Goal: Task Accomplishment & Management: Manage account settings

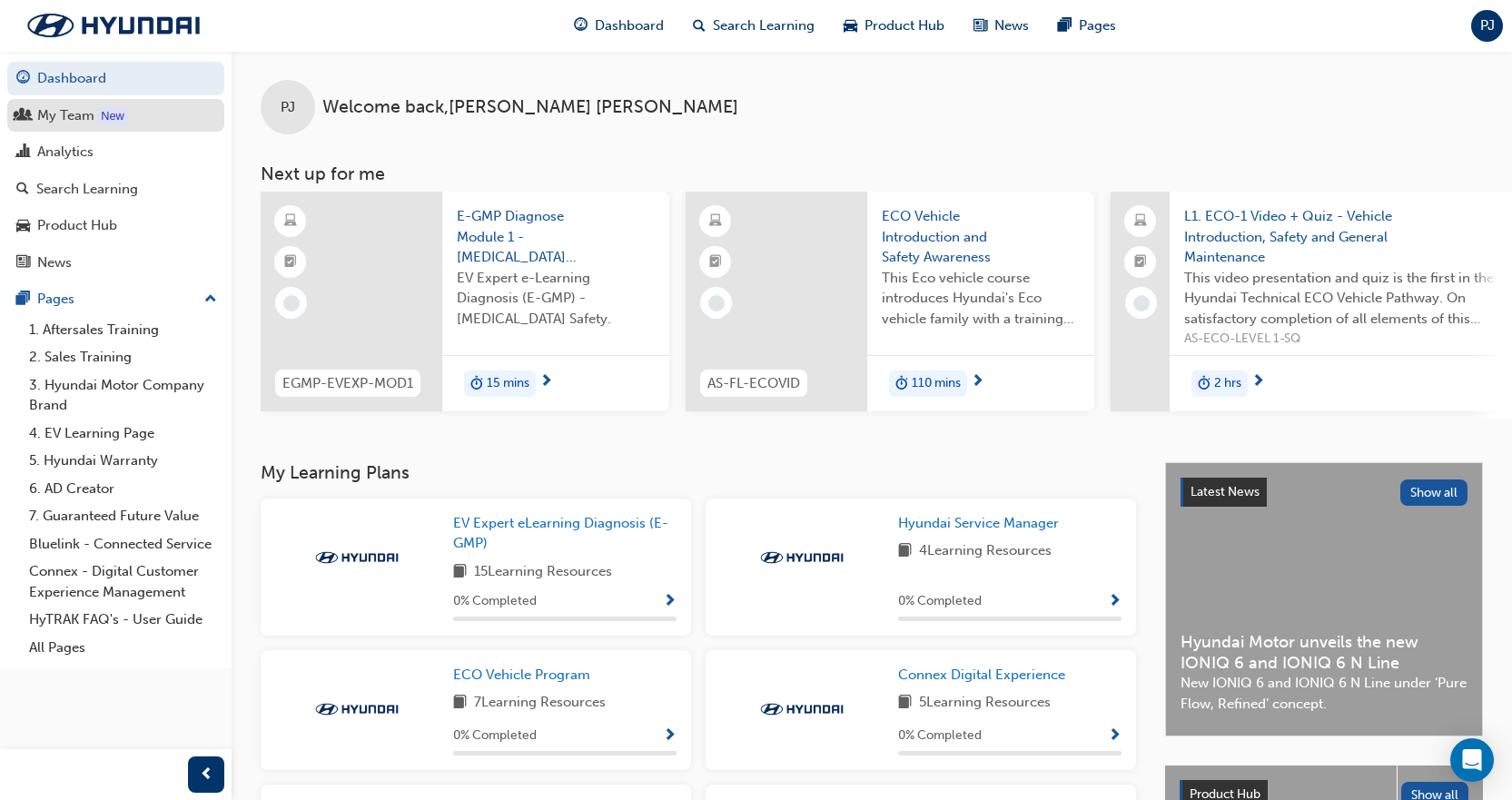
click at [135, 126] on div "My Team" at bounding box center [115, 116] width 198 height 22
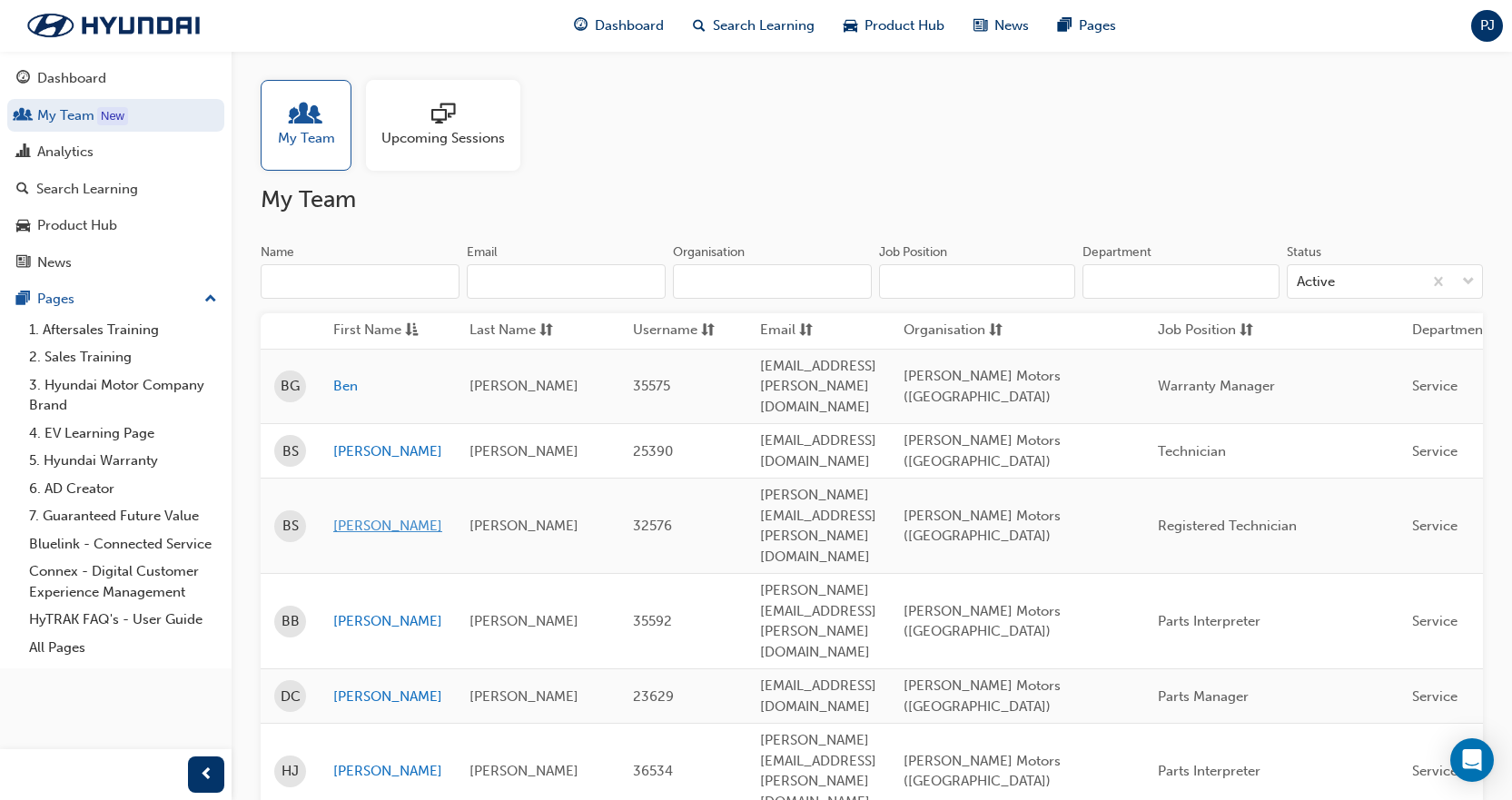
click at [400, 516] on link "[PERSON_NAME]" at bounding box center [388, 526] width 109 height 21
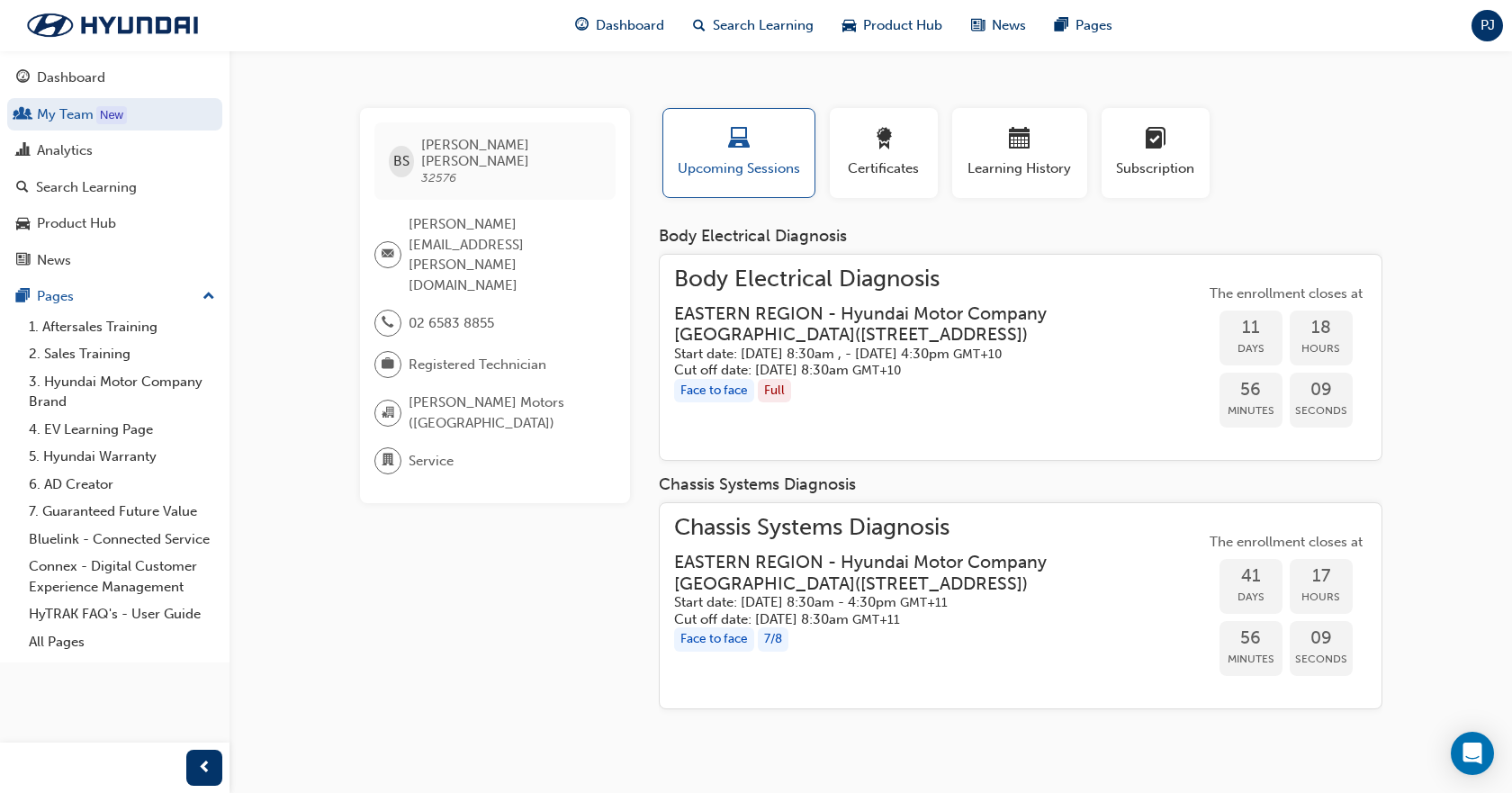
click at [817, 347] on h5 "Start date: [DATE] 8:30am , - [DATE] 4:30pm GMT+10" at bounding box center [924, 354] width 502 height 17
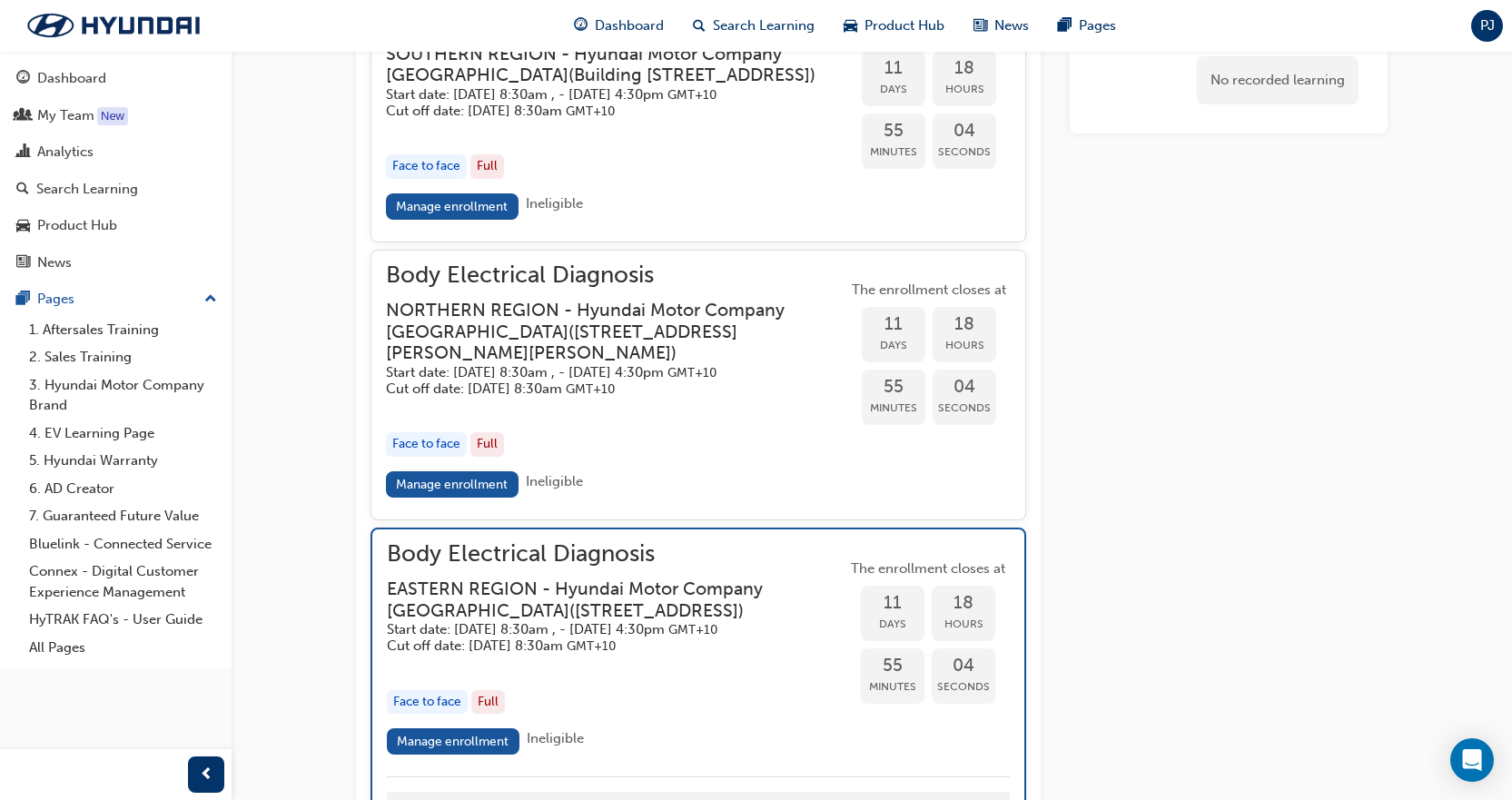
scroll to position [1348, 0]
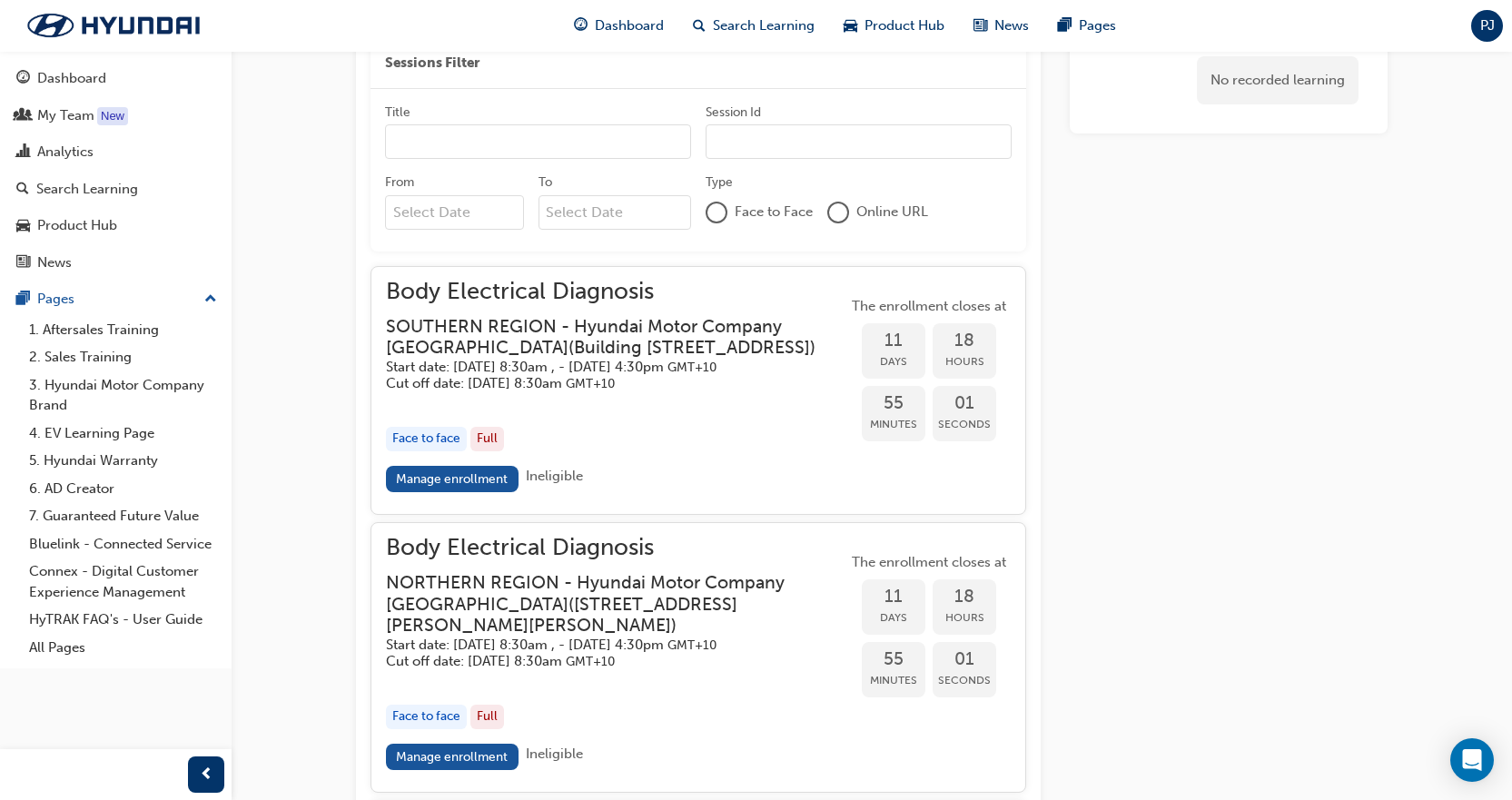
click at [759, 393] on h5 "Cut off date: [DATE] 8:30am GMT+10" at bounding box center [602, 384] width 433 height 17
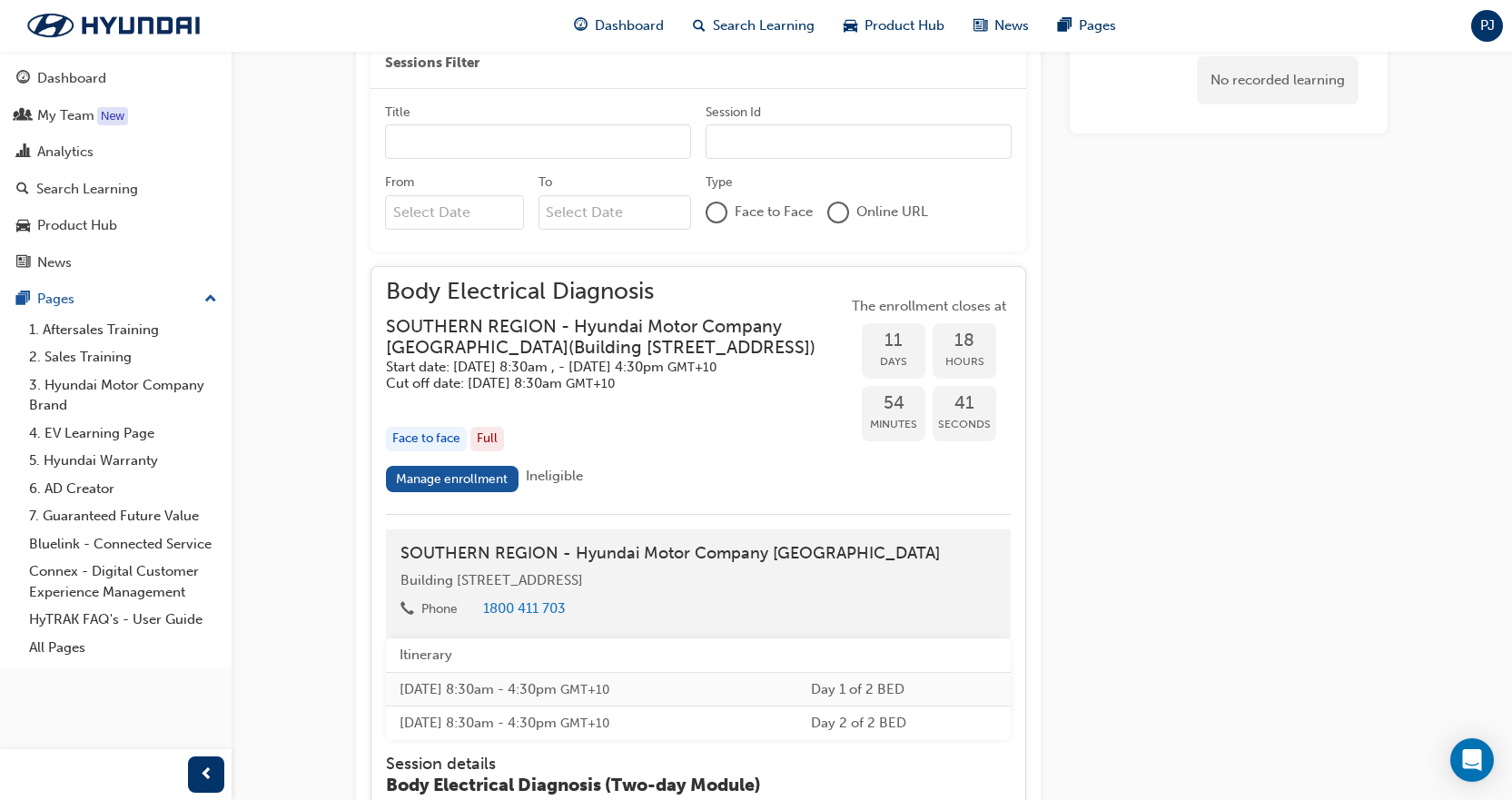
click at [767, 359] on h3 "SOUTHERN REGION - Hyundai Motor Company [GEOGRAPHIC_DATA] ( [STREET_ADDRESS] )" at bounding box center [602, 337] width 433 height 43
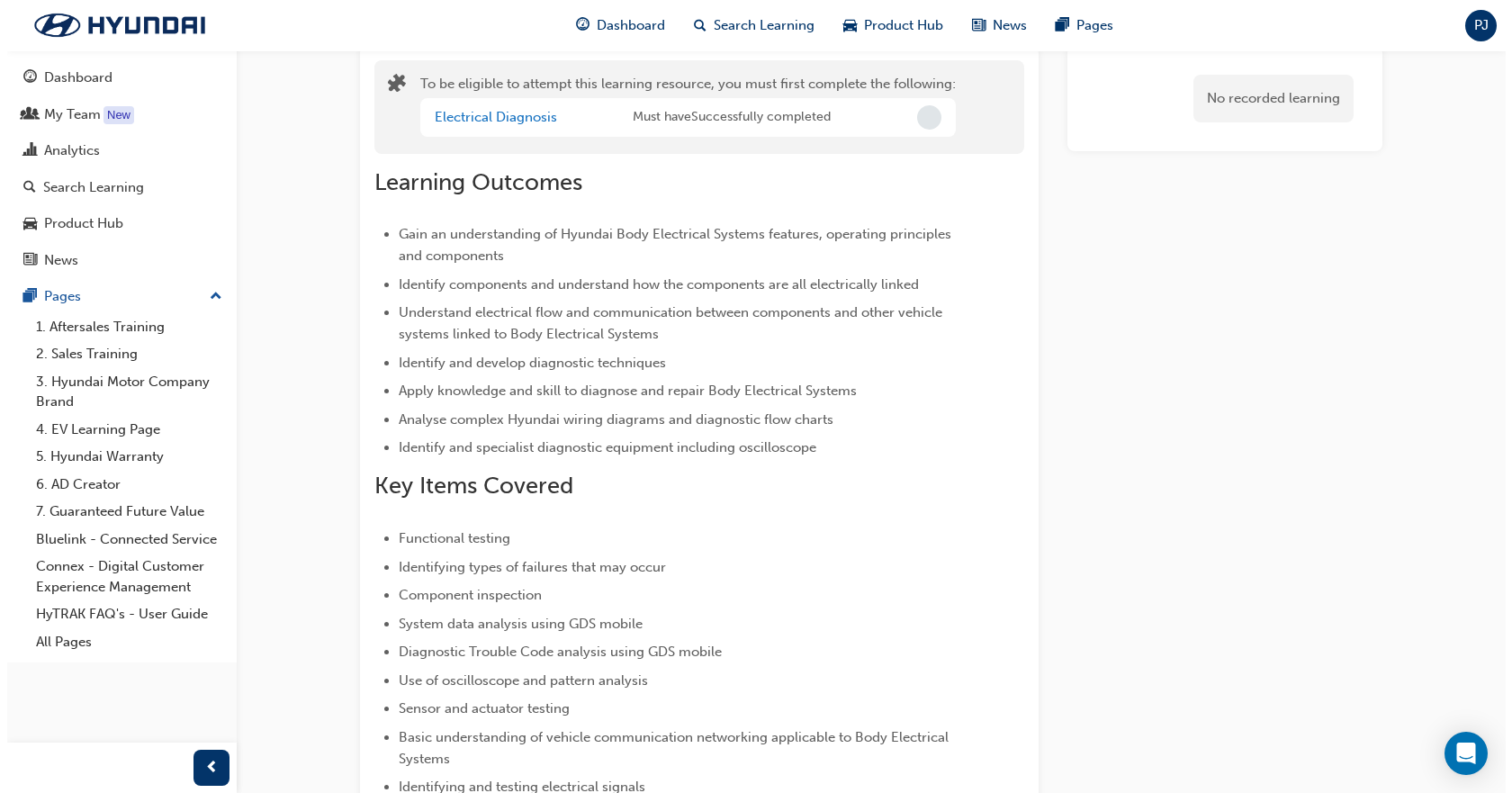
scroll to position [0, 0]
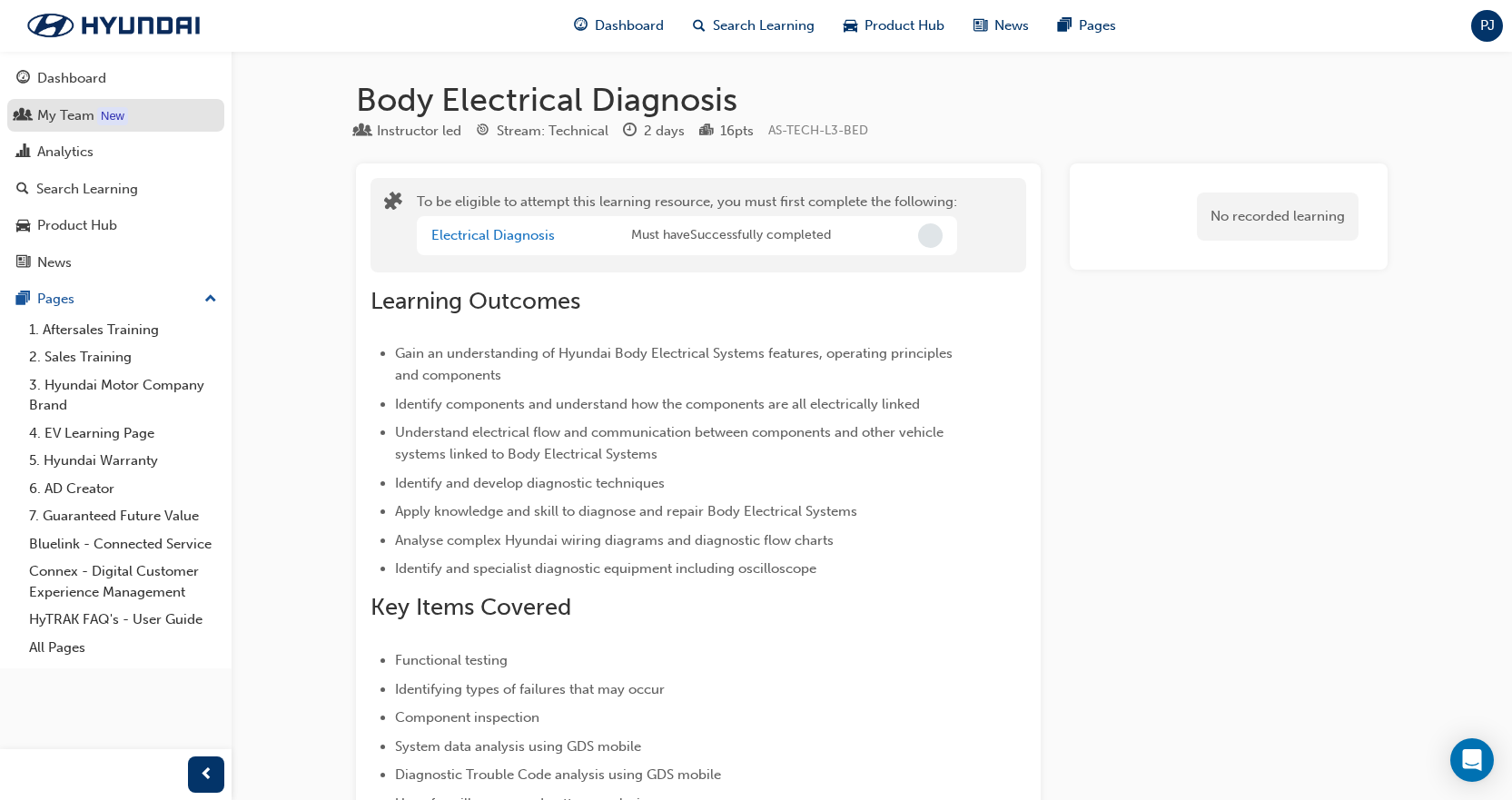
drag, startPoint x: 86, startPoint y: 110, endPoint x: 108, endPoint y: 112, distance: 22.1
click at [88, 110] on div "My Team" at bounding box center [66, 115] width 57 height 21
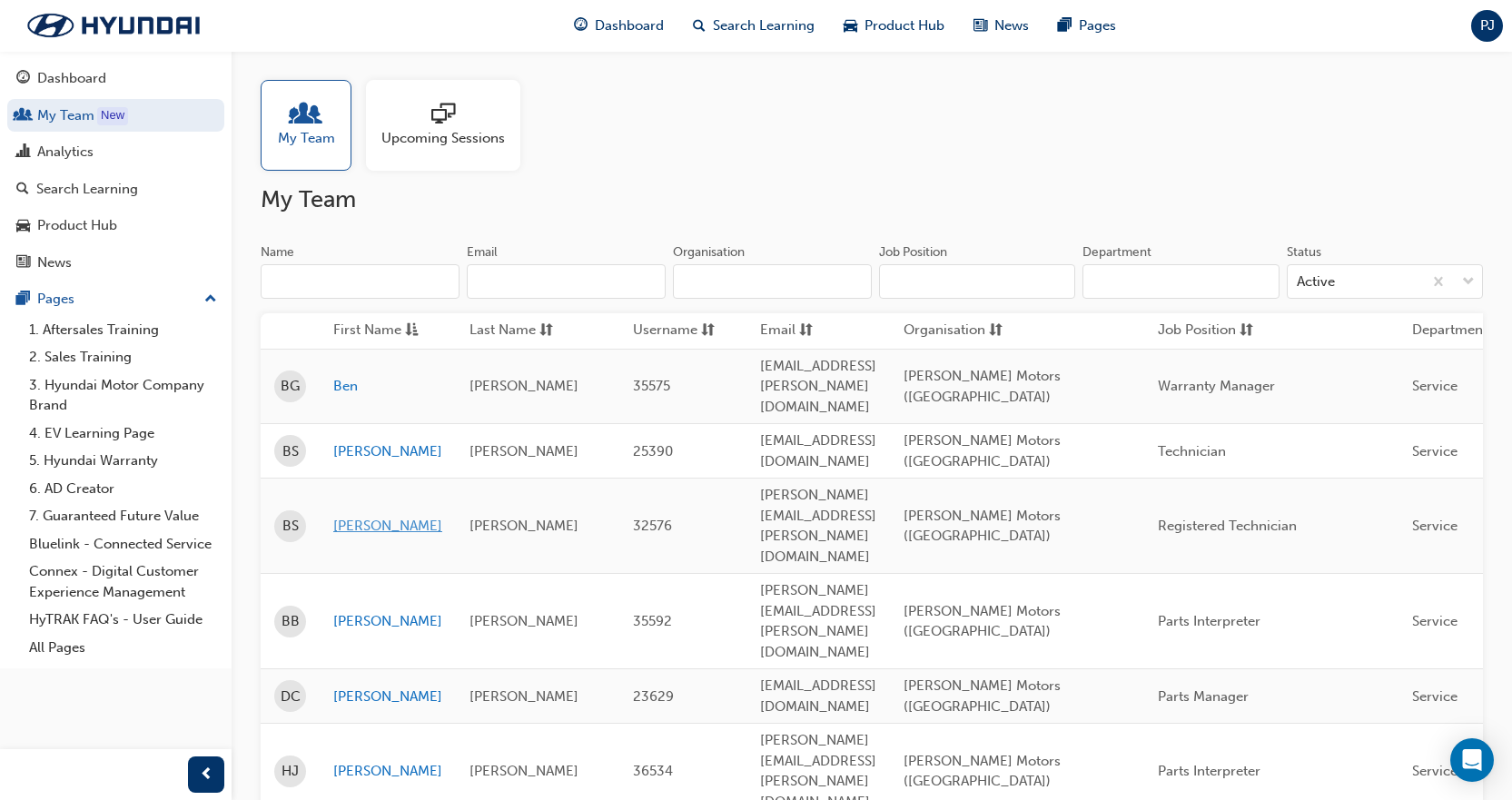
click at [375, 516] on link "[PERSON_NAME]" at bounding box center [388, 526] width 109 height 21
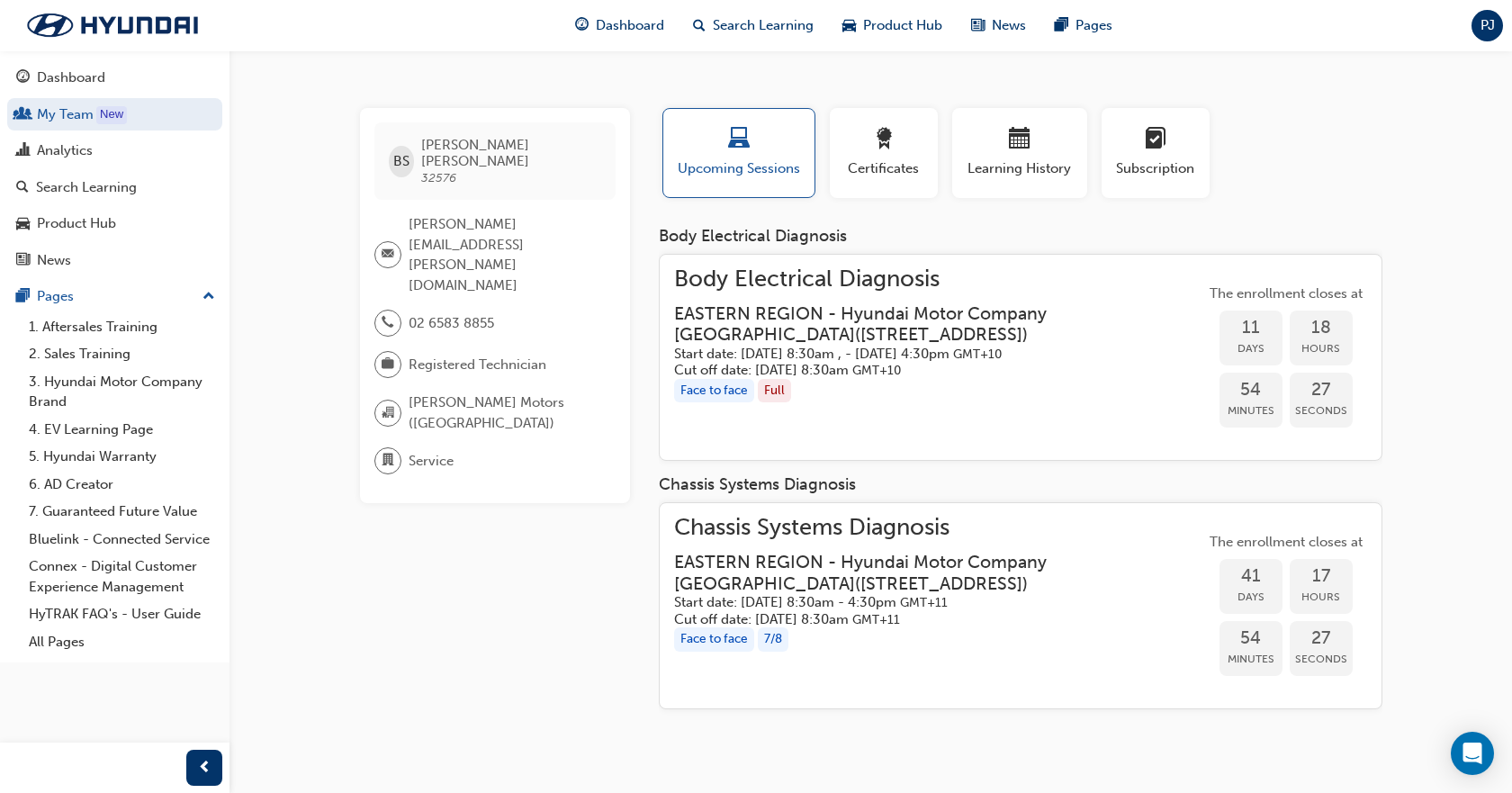
click at [999, 352] on h5 "Start date: [DATE] 8:30am , - [DATE] 4:30pm GMT+10" at bounding box center [924, 354] width 502 height 17
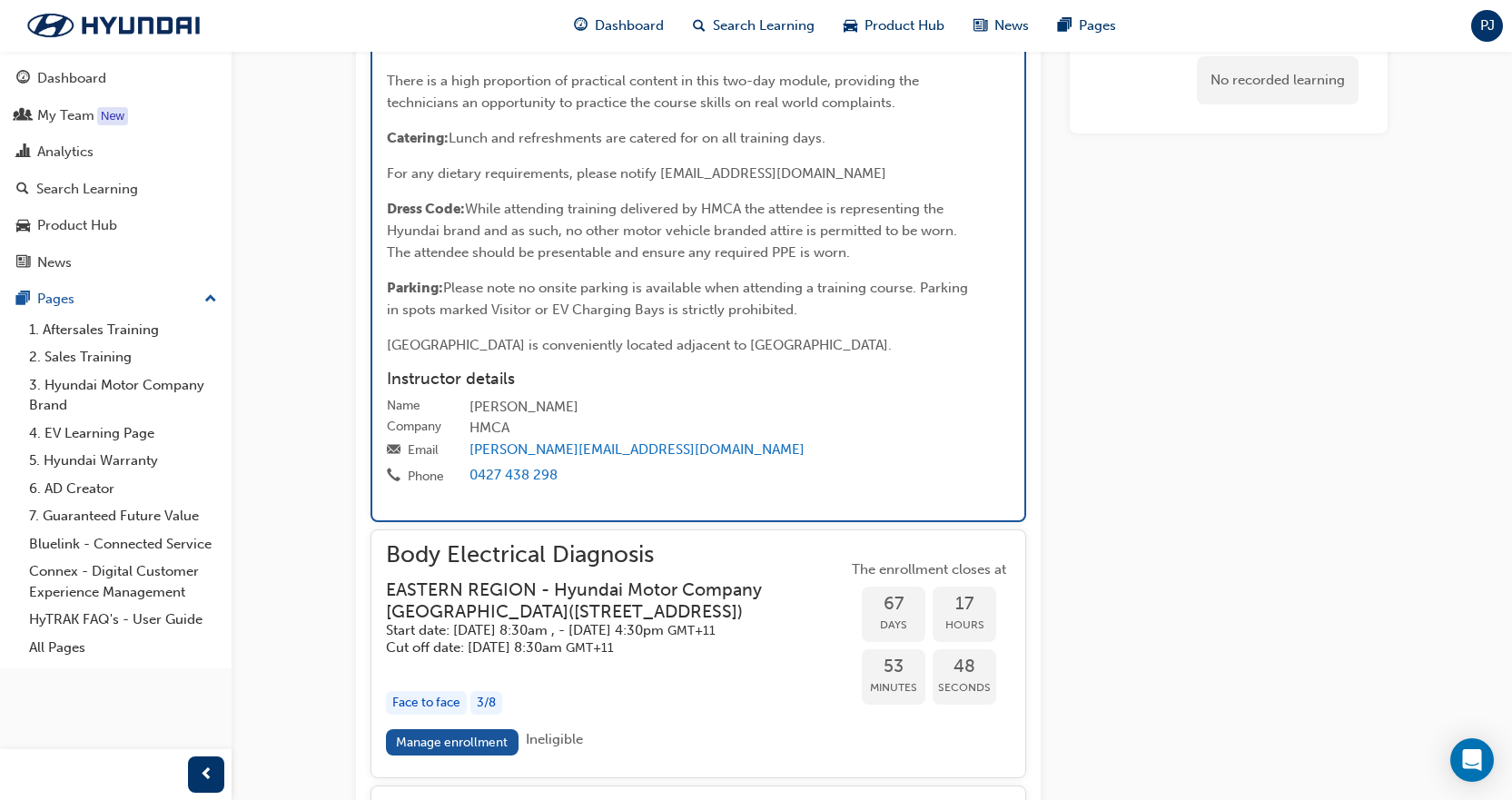
scroll to position [2891, 0]
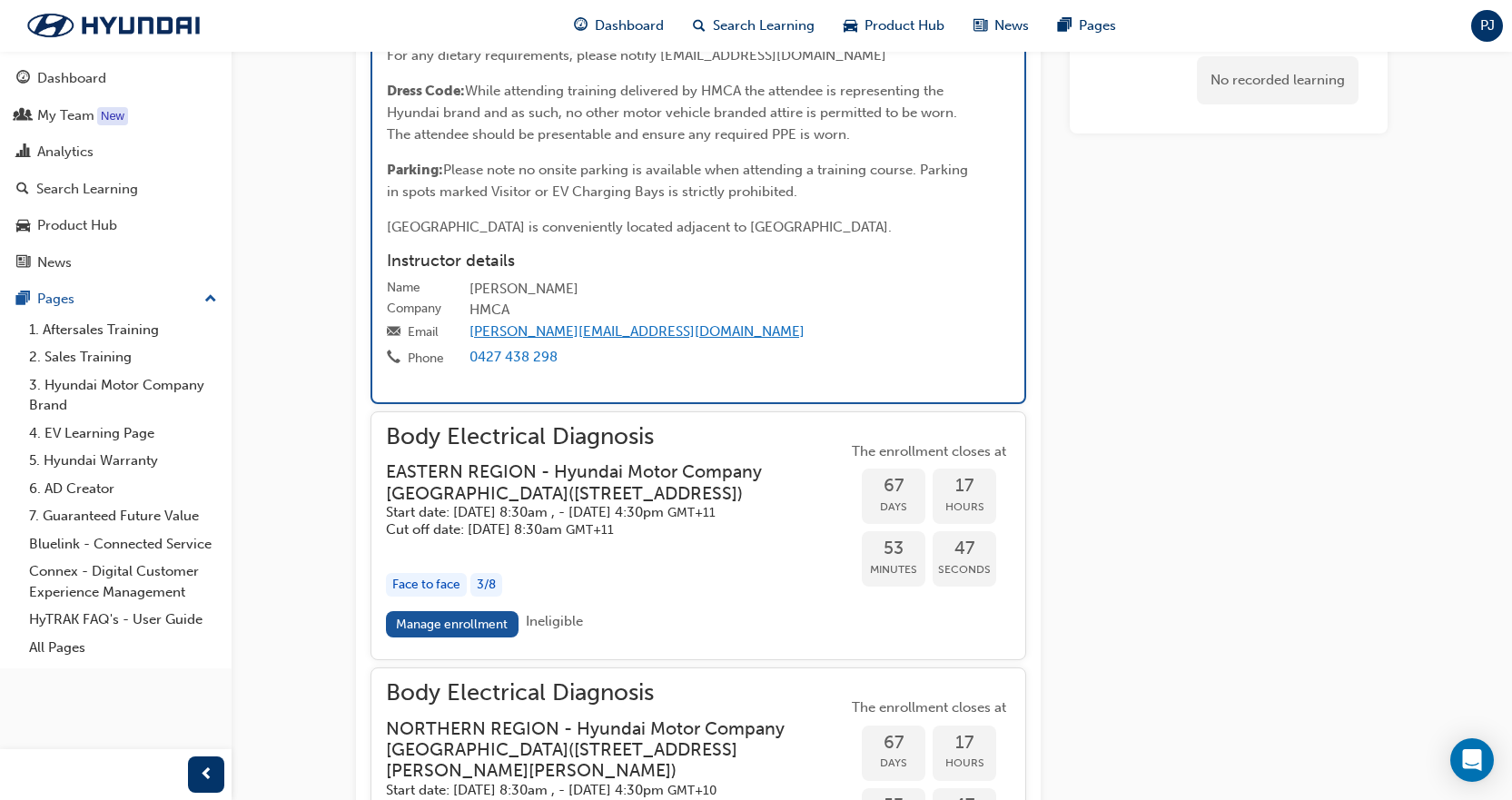
click at [570, 340] on link "[PERSON_NAME][EMAIL_ADDRESS][DOMAIN_NAME]" at bounding box center [637, 331] width 335 height 16
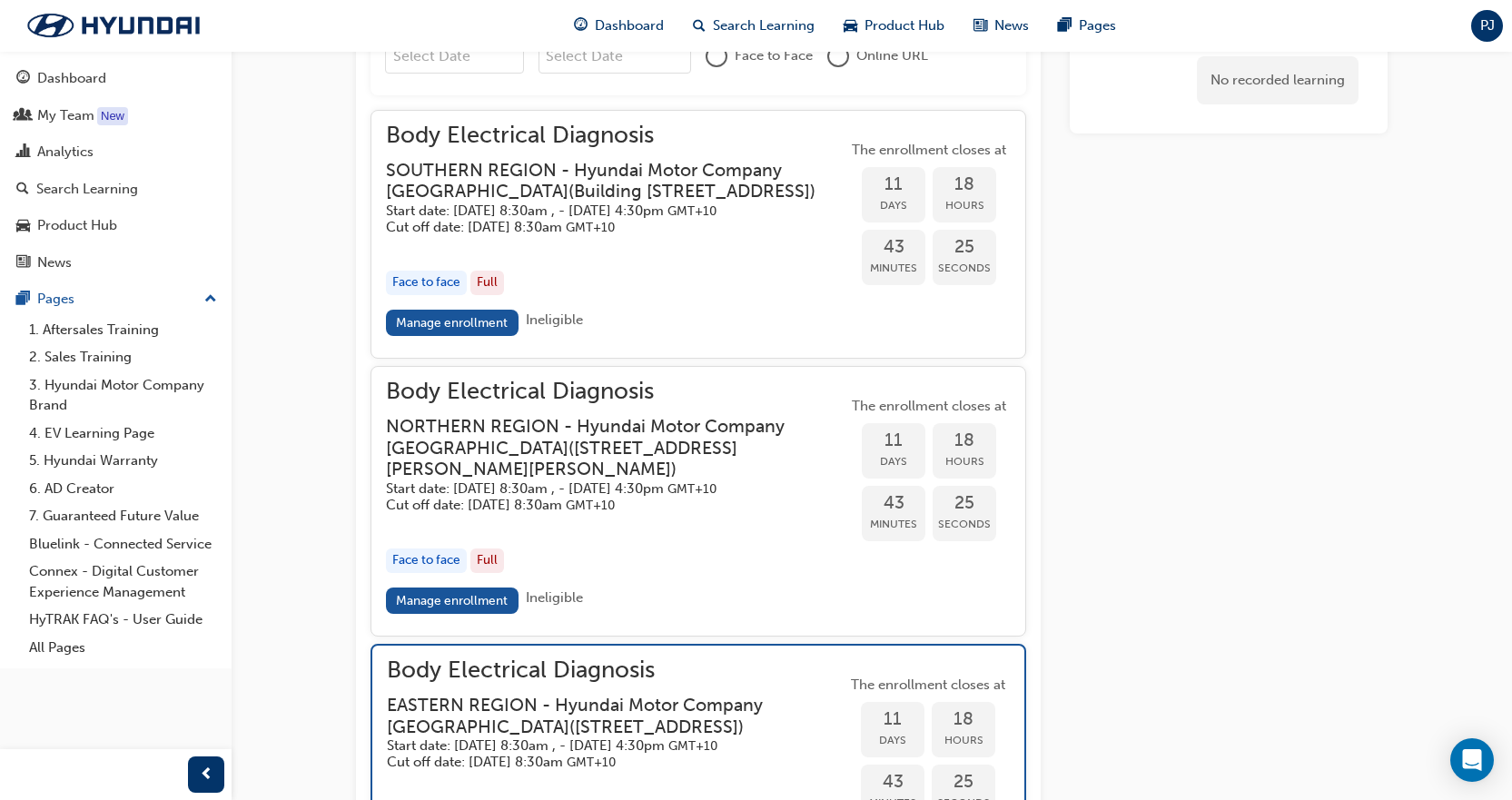
scroll to position [1437, 0]
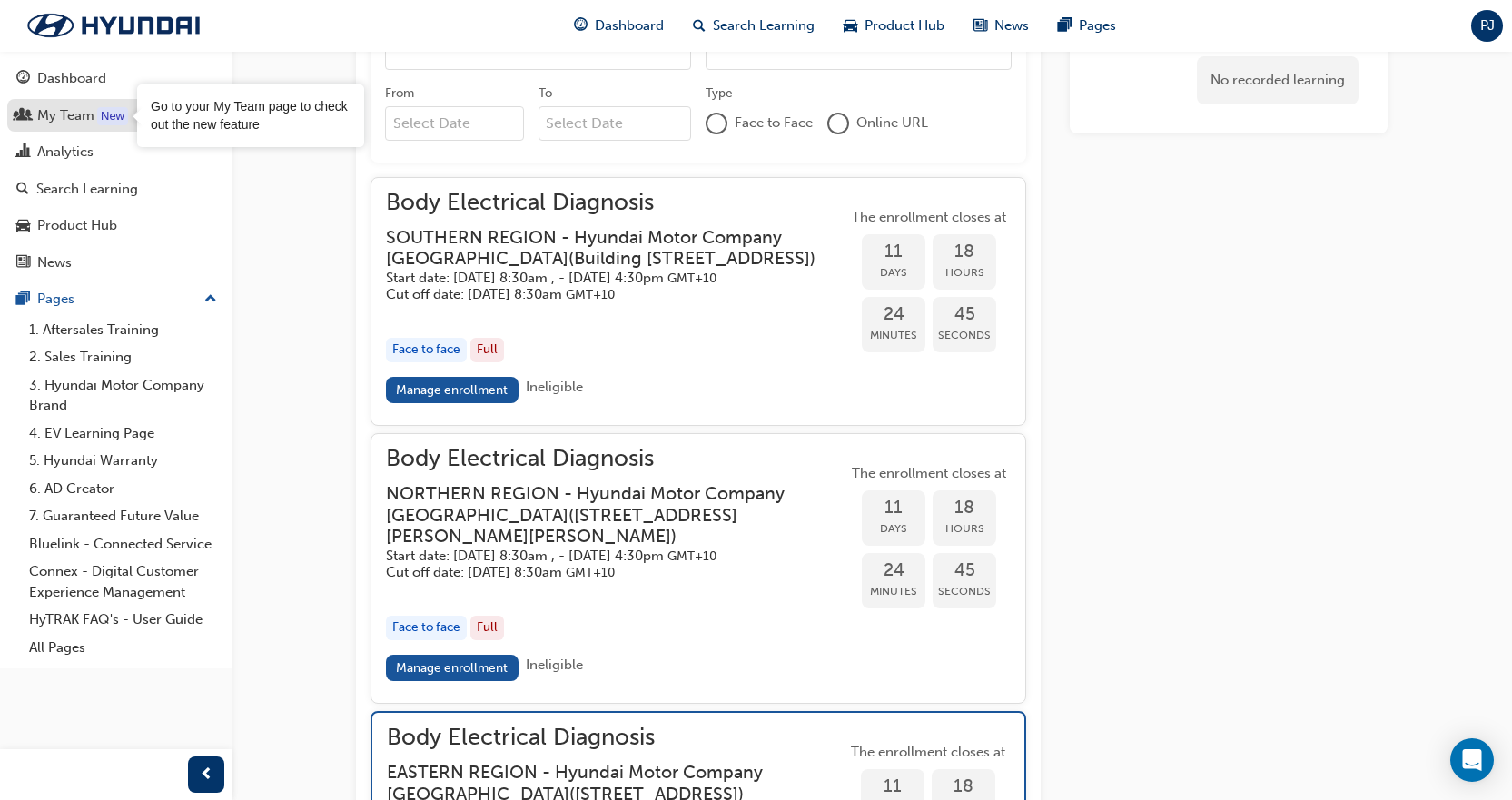
click at [110, 122] on div "New" at bounding box center [112, 115] width 31 height 18
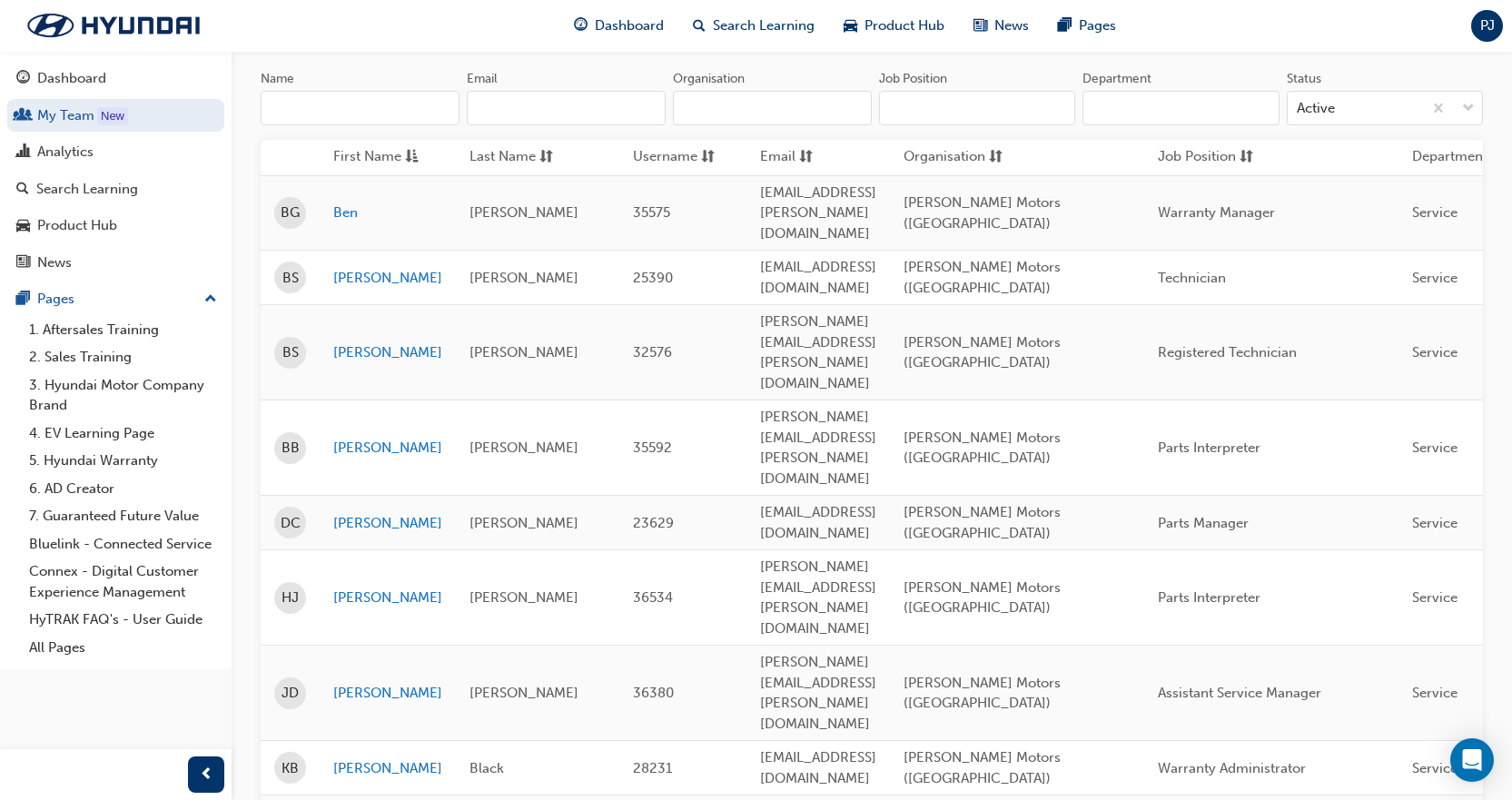
scroll to position [5, 0]
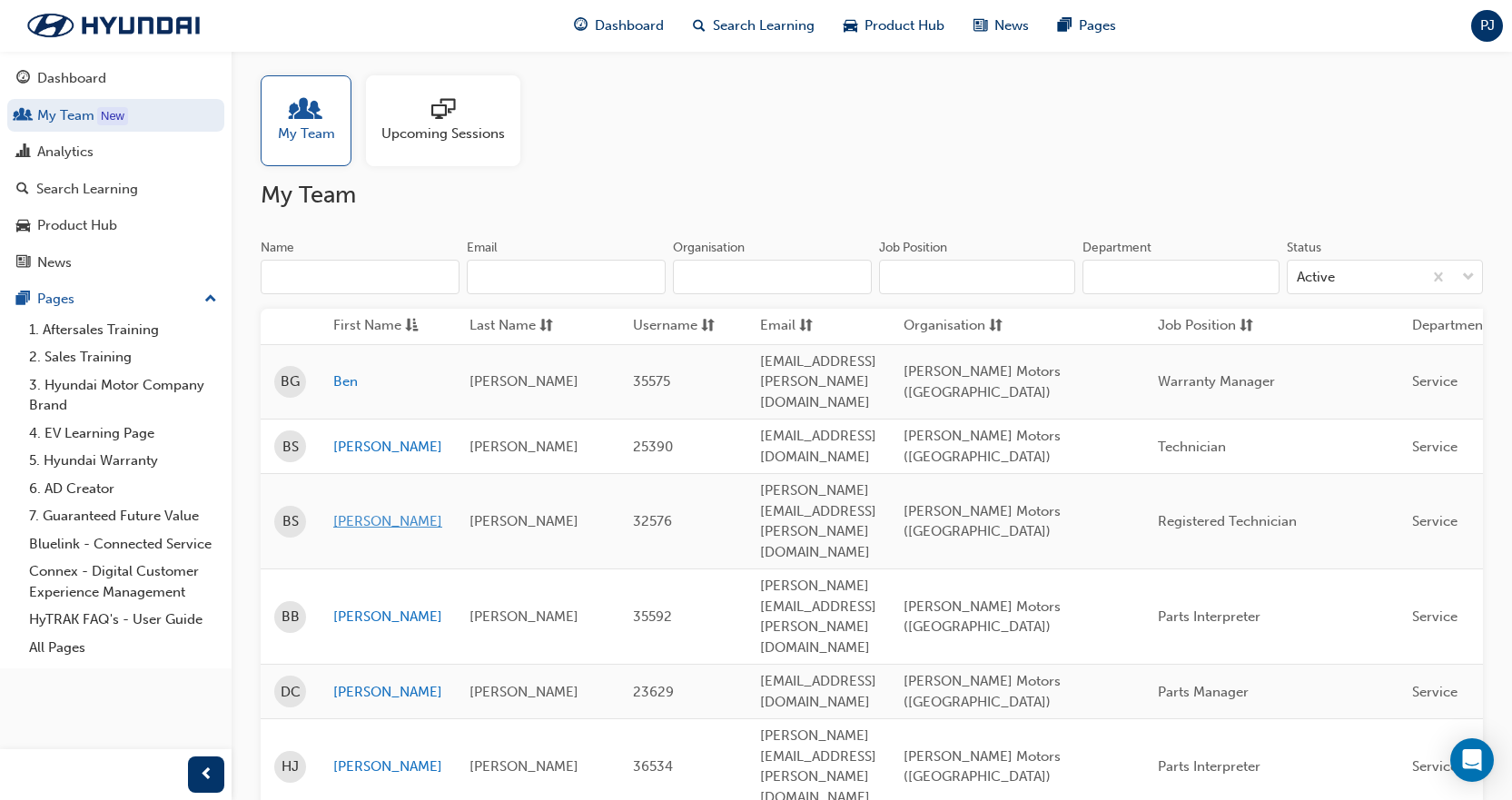
click at [369, 511] on link "[PERSON_NAME]" at bounding box center [388, 522] width 109 height 21
